Goal: Information Seeking & Learning: Learn about a topic

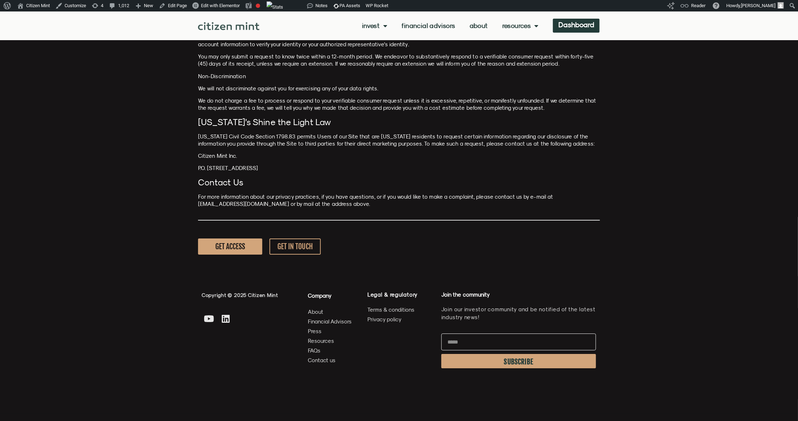
scroll to position [1452, 0]
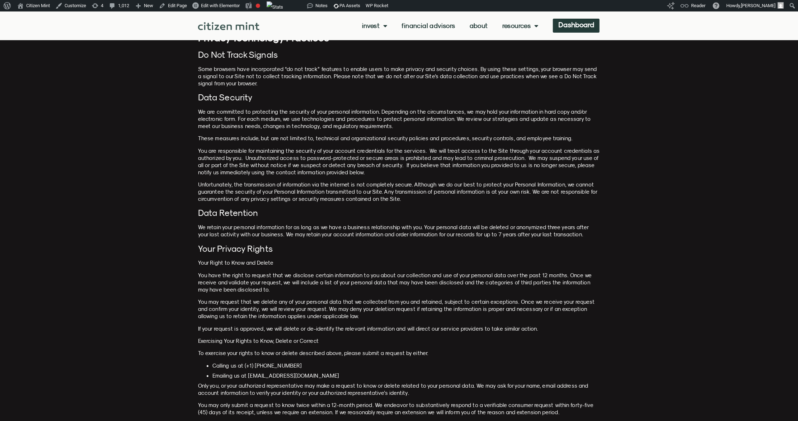
drag, startPoint x: 315, startPoint y: 169, endPoint x: 317, endPoint y: 173, distance: 4.0
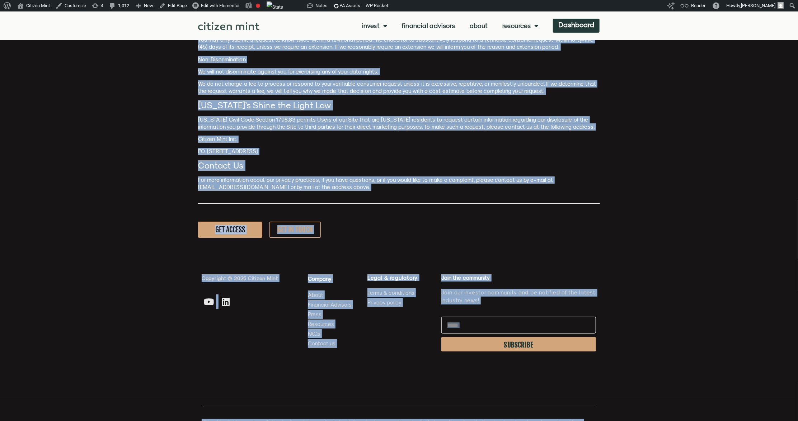
scroll to position [1621, 0]
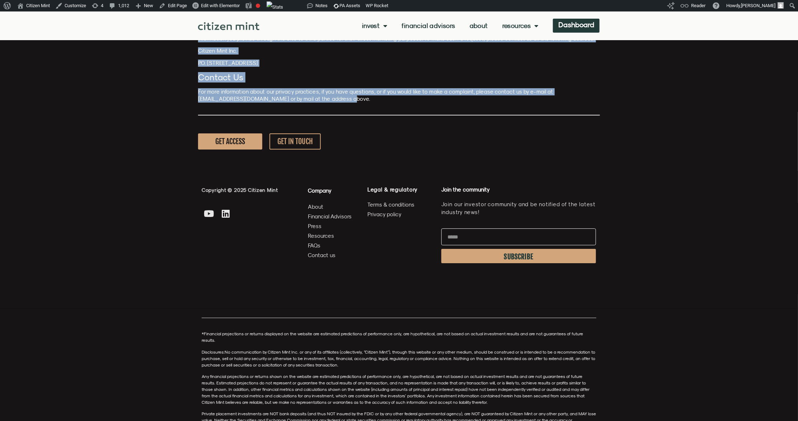
drag, startPoint x: 197, startPoint y: 59, endPoint x: 342, endPoint y: 85, distance: 147.3
copy div "Loremip Dolo Sitamet Consec Adip elitsed: Doeiu 77, 1375 Temporincidi Utla Etdo…"
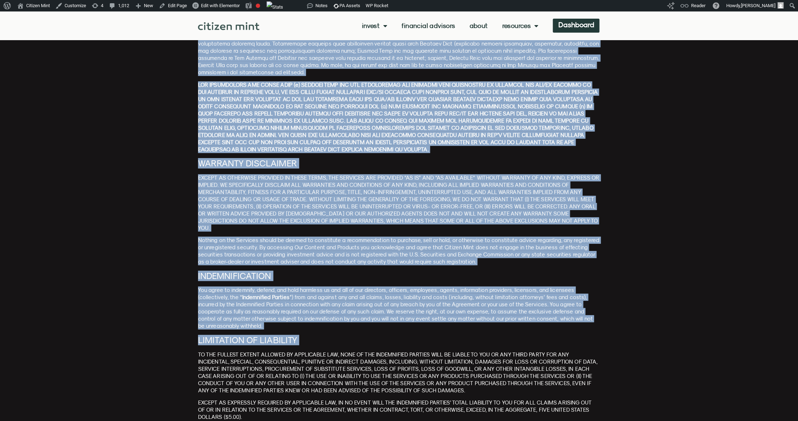
scroll to position [2287, 0]
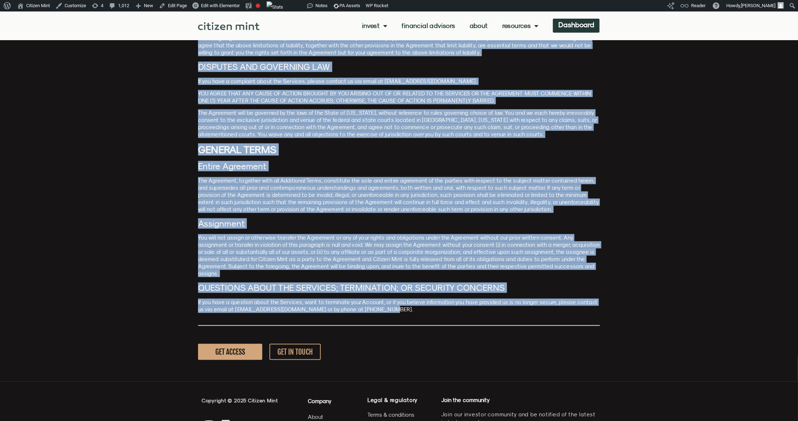
copy div "Website Terms and Conditions of Use Effective Date and Last Modified: 4/29/2024…"
drag, startPoint x: 198, startPoint y: 61, endPoint x: 393, endPoint y: 272, distance: 287.2
